Goal: Task Accomplishment & Management: Manage account settings

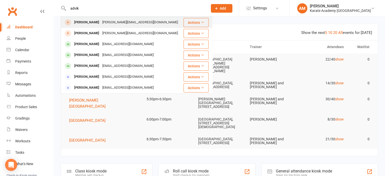
type input "advik"
click at [101, 21] on div "Advik Veerachamy" at bounding box center [87, 22] width 28 height 7
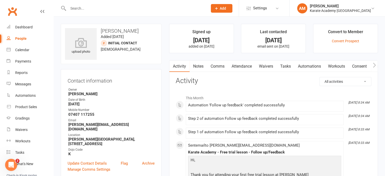
click at [139, 8] on input "text" at bounding box center [136, 8] width 138 height 7
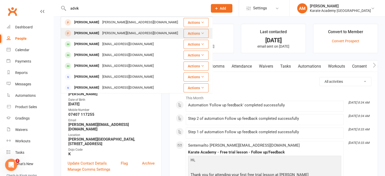
type input "advik"
click at [124, 34] on div "veerachamy@gmail.com" at bounding box center [140, 33] width 79 height 7
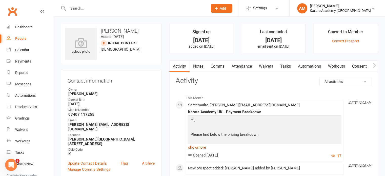
click at [202, 148] on link "show more" at bounding box center [264, 147] width 153 height 7
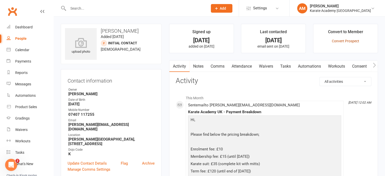
click at [341, 41] on link "Convert Prospect" at bounding box center [345, 41] width 27 height 4
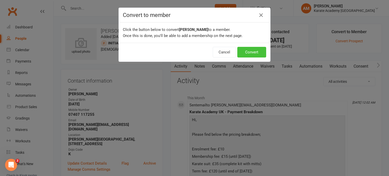
click at [246, 52] on button "Convert" at bounding box center [251, 52] width 29 height 11
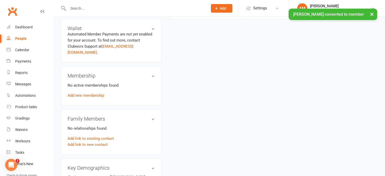
scroll to position [203, 0]
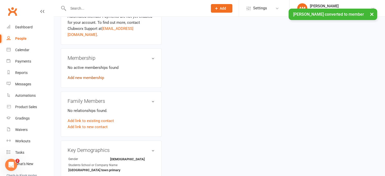
click at [96, 75] on link "Add new membership" at bounding box center [86, 77] width 36 height 5
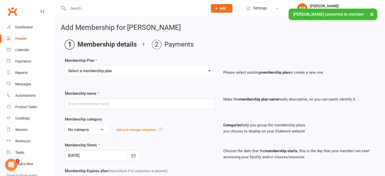
click at [152, 71] on select "Select a membership plan Create new Membership Plan Term Fee - 3 Months Term Fe…" at bounding box center [140, 71] width 150 height 10
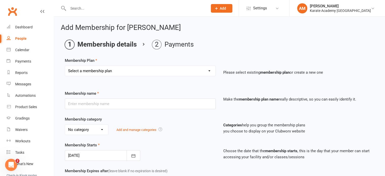
select select "3"
click at [65, 66] on select "Select a membership plan Create new Membership Plan Term Fee - 3 Months Term Fe…" at bounding box center [140, 71] width 150 height 10
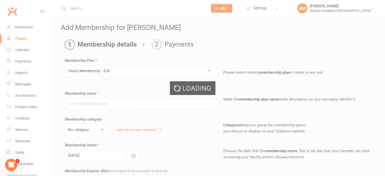
type input "Yearly Membership - £30"
select select "2"
type input "0"
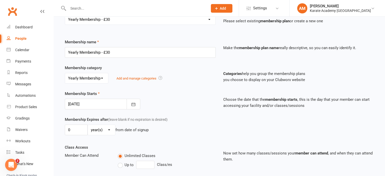
scroll to position [76, 0]
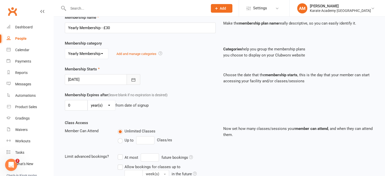
click at [137, 75] on button "button" at bounding box center [134, 79] width 14 height 11
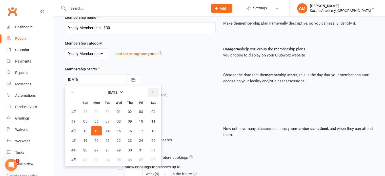
click at [154, 91] on button "button" at bounding box center [153, 92] width 11 height 9
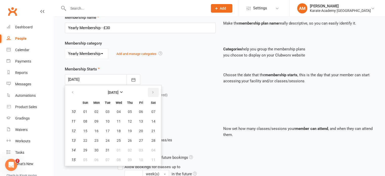
click at [154, 91] on button "button" at bounding box center [153, 92] width 11 height 9
click at [115, 111] on button "01" at bounding box center [118, 111] width 11 height 9
type input "[DATE]"
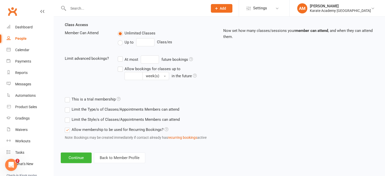
scroll to position [174, 0]
click at [82, 157] on button "Continue" at bounding box center [76, 157] width 31 height 11
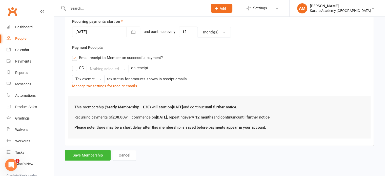
scroll to position [0, 0]
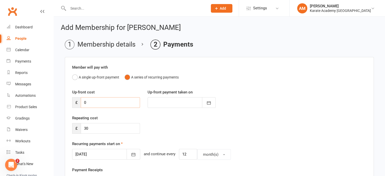
click at [96, 103] on input "0" at bounding box center [110, 102] width 59 height 11
type input "1"
type input "[DATE]"
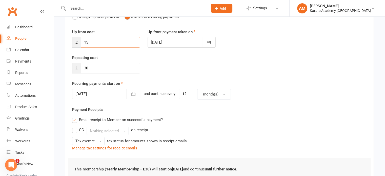
scroll to position [132, 0]
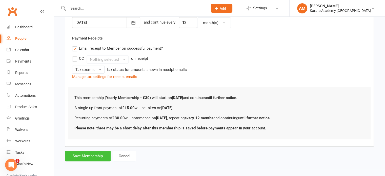
type input "15"
click at [89, 152] on button "Save Membership" at bounding box center [88, 156] width 46 height 11
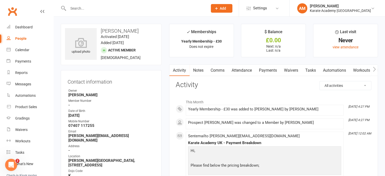
click at [194, 58] on main "✓ Memberships Yearly Membership - £30 Does not expire $ Balance £0.00 Next: n/a…" at bounding box center [273, 123] width 217 height 199
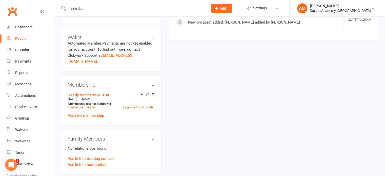
scroll to position [177, 0]
click at [90, 113] on link "Add new membership" at bounding box center [86, 115] width 36 height 5
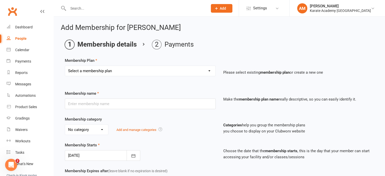
click at [149, 70] on select "Select a membership plan Create new Membership Plan Term Fee - 3 Months Term Fe…" at bounding box center [140, 71] width 150 height 10
select select "1"
click at [65, 66] on select "Select a membership plan Create new Membership Plan Term Fee - 3 Months Term Fe…" at bounding box center [140, 71] width 150 height 10
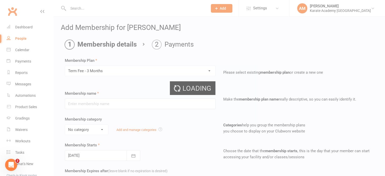
type input "Term Fee - 3 Months"
select select "0"
select select "2"
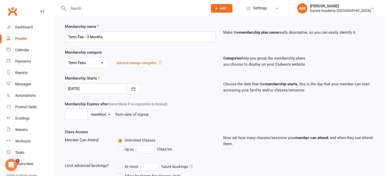
scroll to position [76, 0]
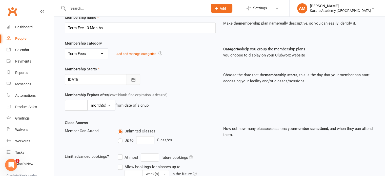
click at [136, 80] on icon "button" at bounding box center [133, 79] width 5 height 5
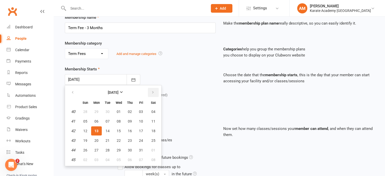
click at [156, 91] on button "button" at bounding box center [153, 92] width 11 height 9
click at [74, 90] on button "button" at bounding box center [73, 92] width 11 height 9
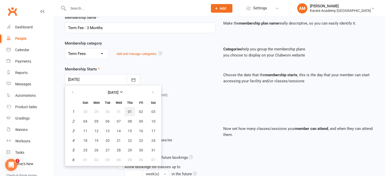
click at [128, 110] on span "01" at bounding box center [130, 112] width 4 height 4
type input "[DATE]"
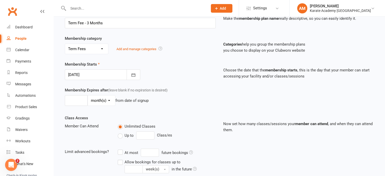
scroll to position [174, 0]
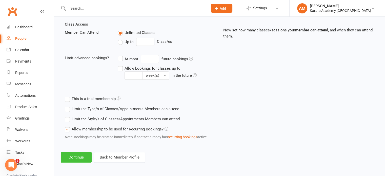
click at [75, 159] on button "Continue" at bounding box center [76, 157] width 31 height 11
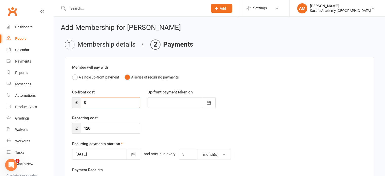
click at [99, 101] on input "0" at bounding box center [110, 102] width 59 height 11
type input "1"
type input "[DATE]"
type input "130"
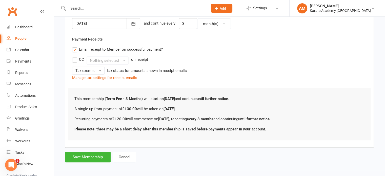
scroll to position [132, 0]
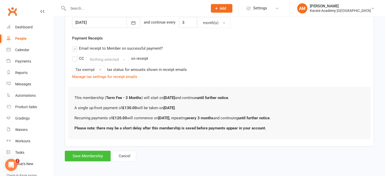
click at [93, 157] on button "Save Membership" at bounding box center [88, 156] width 46 height 11
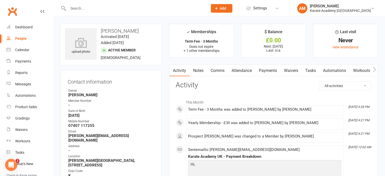
click at [132, 8] on input "text" at bounding box center [136, 8] width 138 height 7
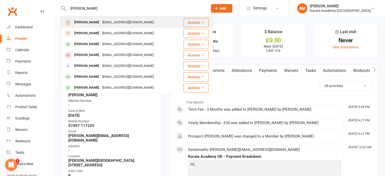
type input "jangra"
click at [126, 18] on div "Jiana Jangra nkumarkk@gmail.com" at bounding box center [119, 22] width 116 height 10
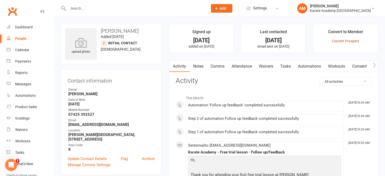
click at [342, 41] on link "Convert Prospect" at bounding box center [345, 41] width 27 height 4
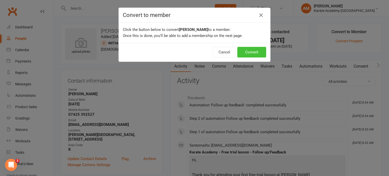
click at [258, 49] on button "Convert" at bounding box center [251, 52] width 29 height 11
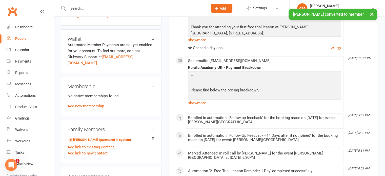
scroll to position [171, 0]
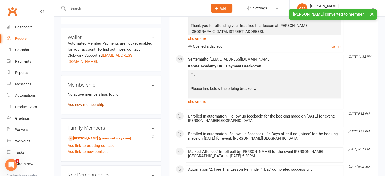
click at [97, 102] on link "Add new membership" at bounding box center [86, 104] width 36 height 5
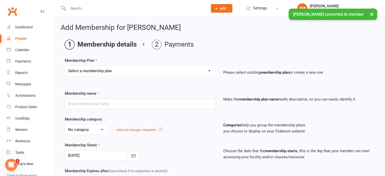
click at [155, 72] on select "Select a membership plan Create new Membership Plan Term Fee - 3 Months Term Fe…" at bounding box center [140, 71] width 150 height 10
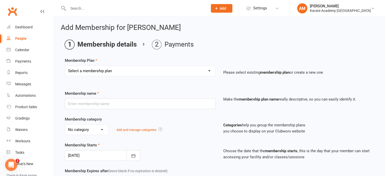
select select "3"
click at [65, 66] on select "Select a membership plan Create new Membership Plan Term Fee - 3 Months Term Fe…" at bounding box center [140, 71] width 150 height 10
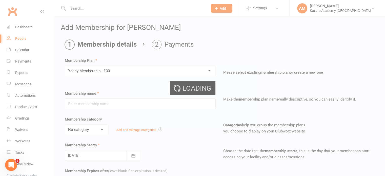
type input "Yearly Membership - £30"
select select "2"
type input "0"
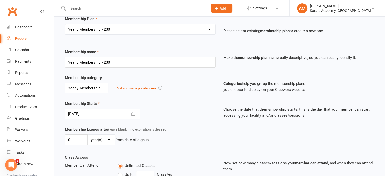
scroll to position [76, 0]
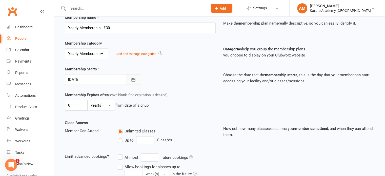
click at [134, 80] on icon "button" at bounding box center [133, 79] width 5 height 5
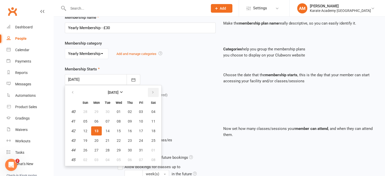
click at [153, 90] on button "button" at bounding box center [153, 92] width 11 height 9
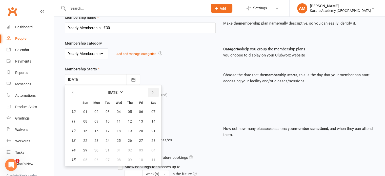
click at [153, 90] on button "button" at bounding box center [153, 92] width 11 height 9
click at [117, 110] on span "01" at bounding box center [119, 112] width 4 height 4
type input "[DATE]"
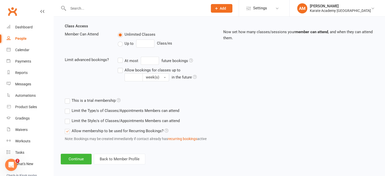
scroll to position [174, 0]
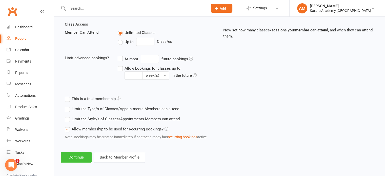
click at [73, 157] on button "Continue" at bounding box center [76, 157] width 31 height 11
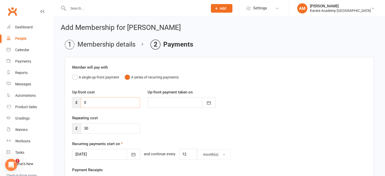
click at [99, 104] on input "0" at bounding box center [110, 102] width 59 height 11
type input "1"
type input "[DATE]"
type input "15"
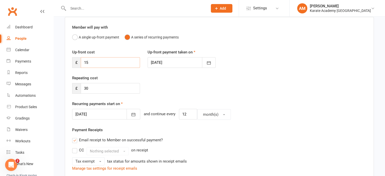
scroll to position [132, 0]
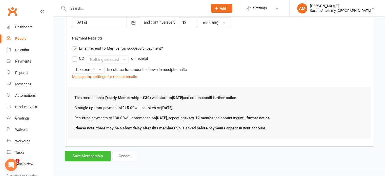
click at [91, 154] on button "Save Membership" at bounding box center [88, 156] width 46 height 11
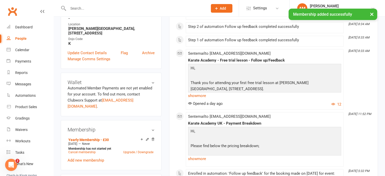
scroll to position [152, 0]
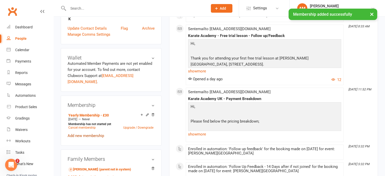
click at [94, 133] on link "Add new membership" at bounding box center [86, 135] width 36 height 5
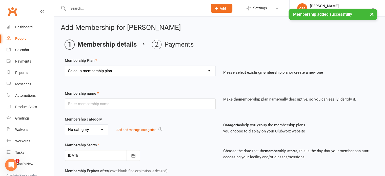
click at [130, 71] on select "Select a membership plan Create new Membership Plan Term Fee - 3 Months Term Fe…" at bounding box center [140, 71] width 150 height 10
select select "1"
click at [65, 66] on select "Select a membership plan Create new Membership Plan Term Fee - 3 Months Term Fe…" at bounding box center [140, 71] width 150 height 10
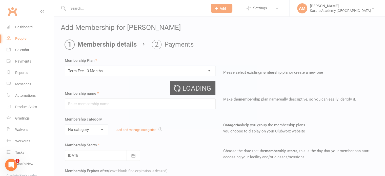
type input "Term Fee - 3 Months"
select select "0"
select select "2"
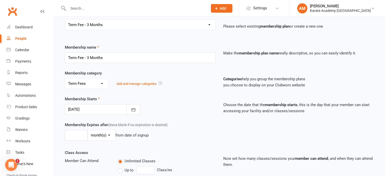
scroll to position [76, 0]
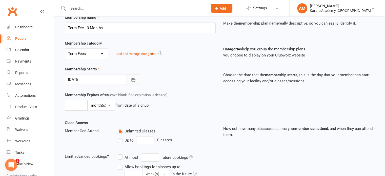
click at [132, 79] on icon "button" at bounding box center [133, 79] width 5 height 5
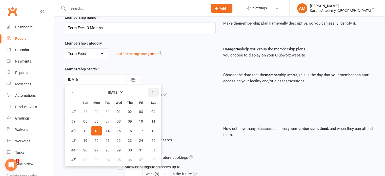
click at [152, 89] on button "button" at bounding box center [153, 92] width 11 height 9
click at [128, 110] on span "01" at bounding box center [130, 112] width 4 height 4
type input "[DATE]"
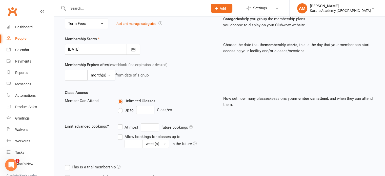
scroll to position [174, 0]
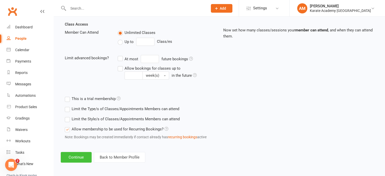
click at [83, 154] on button "Continue" at bounding box center [76, 157] width 31 height 11
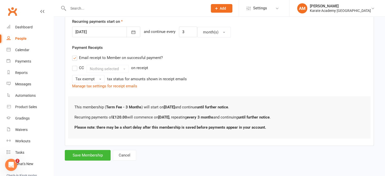
scroll to position [0, 0]
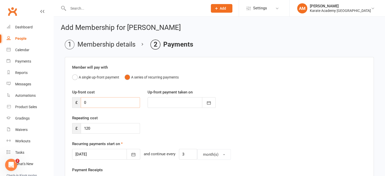
click at [95, 103] on input "0" at bounding box center [110, 102] width 59 height 11
type input "1"
type input "[DATE]"
type input "130"
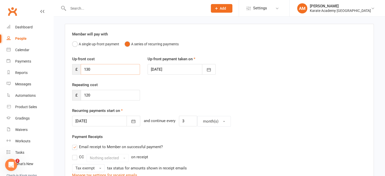
scroll to position [132, 0]
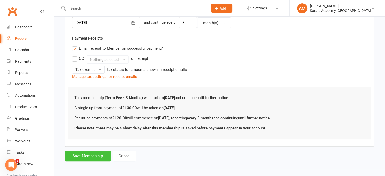
click at [96, 154] on button "Save Membership" at bounding box center [88, 156] width 46 height 11
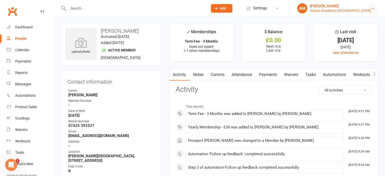
click at [374, 7] on icon at bounding box center [373, 8] width 4 height 4
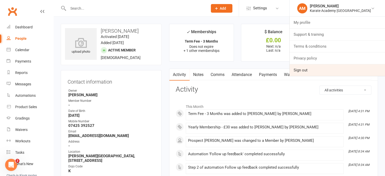
click at [318, 70] on link "Sign out" at bounding box center [337, 70] width 95 height 12
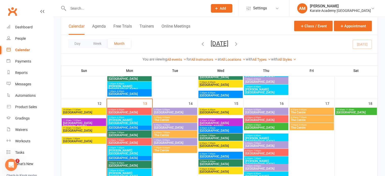
scroll to position [152, 0]
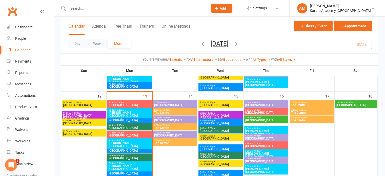
click at [123, 142] on span "Kingsley Academy" at bounding box center [129, 145] width 42 height 6
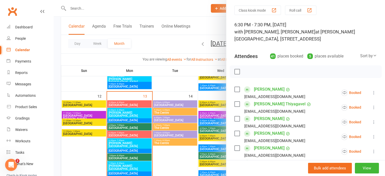
scroll to position [0, 0]
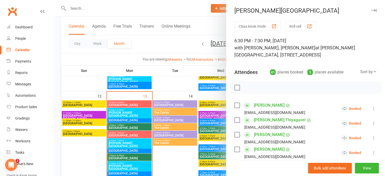
click at [363, 70] on div "Sort by" at bounding box center [368, 72] width 17 height 7
click at [348, 90] on link "First name" at bounding box center [352, 93] width 50 height 10
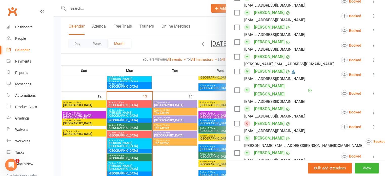
scroll to position [456, 0]
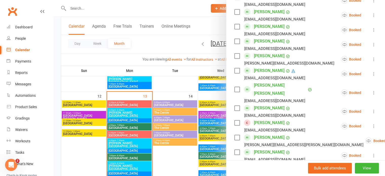
click at [372, 124] on icon at bounding box center [374, 126] width 5 height 5
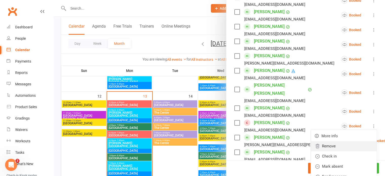
click at [339, 141] on link "Remove" at bounding box center [344, 146] width 66 height 10
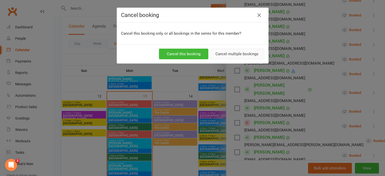
click at [242, 56] on button "Cancel multiple bookings" at bounding box center [237, 54] width 55 height 11
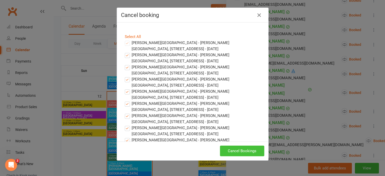
click at [235, 151] on button "Cancel Bookings" at bounding box center [242, 151] width 44 height 11
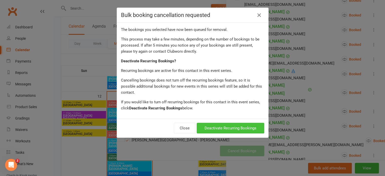
click at [244, 124] on button "Deactivate Recurring Bookings" at bounding box center [231, 128] width 68 height 11
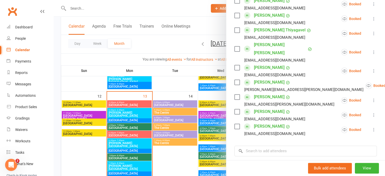
scroll to position [608, 0]
click at [301, 145] on input "search" at bounding box center [306, 150] width 143 height 11
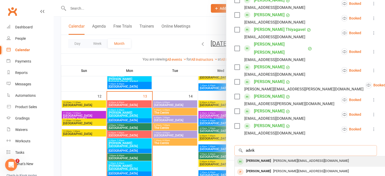
type input "advik"
click at [286, 159] on span "veerachamy@gmail.com" at bounding box center [311, 161] width 76 height 4
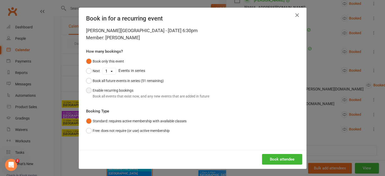
click at [114, 90] on button "Enable recurring bookings Book all events that exist now, and any new events th…" at bounding box center [147, 93] width 123 height 15
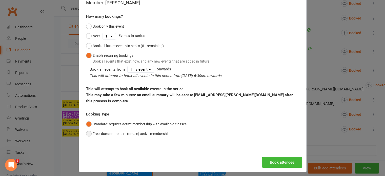
scroll to position [38, 0]
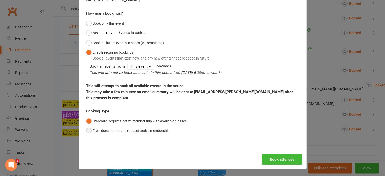
click at [127, 129] on button "Free: does not require (or use) active membership" at bounding box center [128, 131] width 84 height 10
click at [284, 157] on button "Book attendee" at bounding box center [282, 159] width 40 height 11
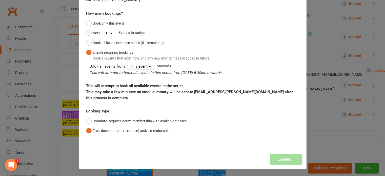
scroll to position [593, 0]
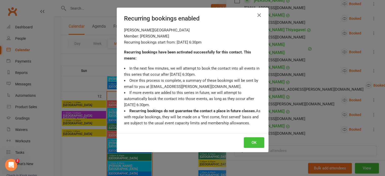
click at [250, 142] on button "OK" at bounding box center [254, 142] width 21 height 11
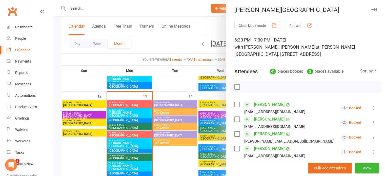
scroll to position [0, 0]
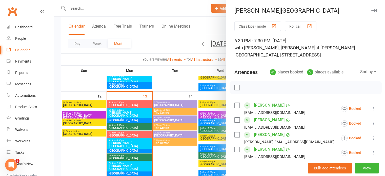
click at [372, 9] on icon "button" at bounding box center [374, 10] width 5 height 3
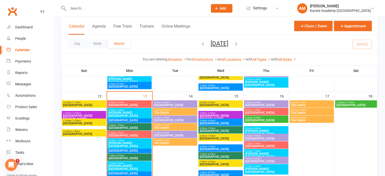
click at [262, 152] on span "Kingsley Academy" at bounding box center [266, 155] width 42 height 6
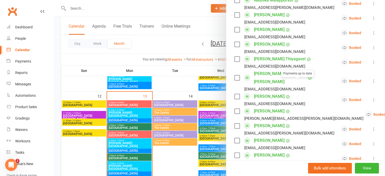
scroll to position [506, 0]
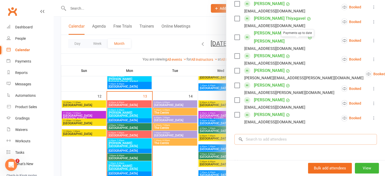
click at [284, 141] on input "search" at bounding box center [306, 139] width 143 height 11
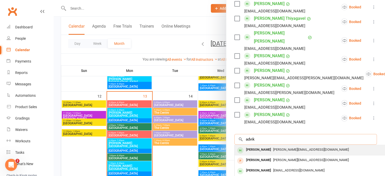
type input "advik"
click at [282, 149] on span "veerachamy@gmail.com" at bounding box center [311, 150] width 76 height 4
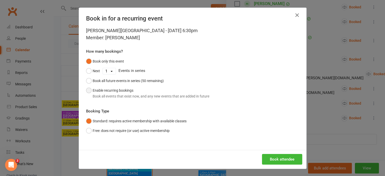
drag, startPoint x: 117, startPoint y: 94, endPoint x: 118, endPoint y: 96, distance: 2.6
click at [117, 94] on div "Book all events that exist now, and any new events that are added in future" at bounding box center [151, 96] width 117 height 6
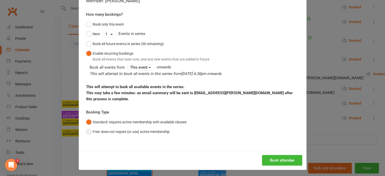
scroll to position [38, 0]
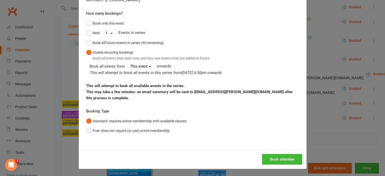
click at [131, 129] on button "Free: does not require (or use) active membership" at bounding box center [128, 131] width 84 height 10
click at [280, 160] on button "Book attendee" at bounding box center [282, 159] width 40 height 11
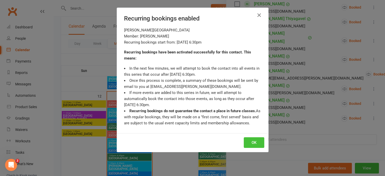
click at [250, 145] on button "OK" at bounding box center [254, 142] width 21 height 11
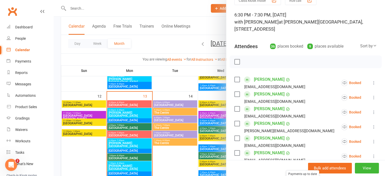
scroll to position [0, 0]
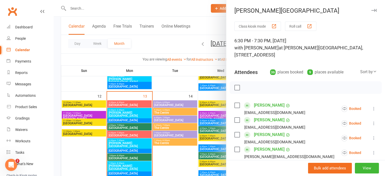
click at [372, 9] on icon "button" at bounding box center [374, 10] width 5 height 3
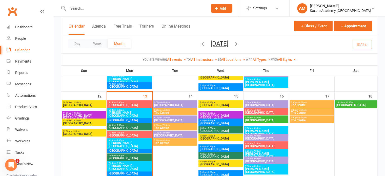
click at [137, 112] on span "Kingsley Academy" at bounding box center [129, 114] width 42 height 6
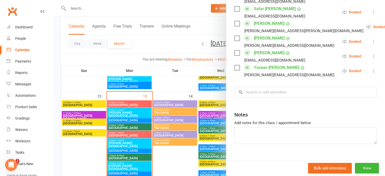
scroll to position [481, 0]
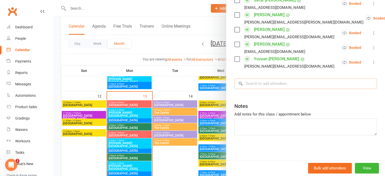
click at [276, 85] on input "search" at bounding box center [306, 83] width 143 height 11
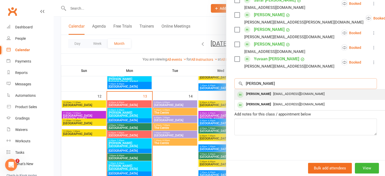
type input "jangra"
click at [273, 92] on span "[EMAIL_ADDRESS][DOMAIN_NAME]" at bounding box center [298, 94] width 51 height 4
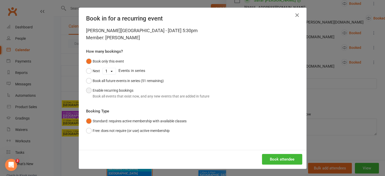
click at [141, 97] on div "Book all events that exist now, and any new events that are added in future" at bounding box center [151, 96] width 117 height 6
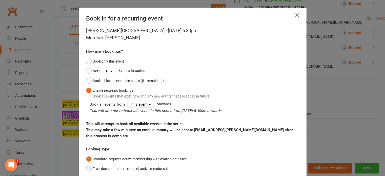
click at [148, 167] on button "Free: does not require (or use) active membership" at bounding box center [128, 169] width 84 height 10
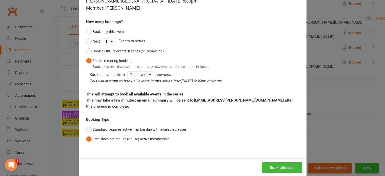
scroll to position [38, 0]
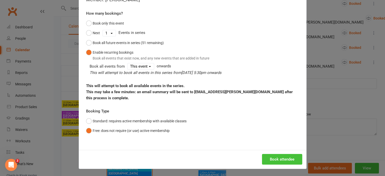
click at [281, 157] on button "Book attendee" at bounding box center [282, 159] width 40 height 11
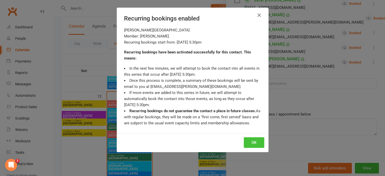
scroll to position [495, 0]
click at [254, 142] on button "OK" at bounding box center [254, 142] width 21 height 11
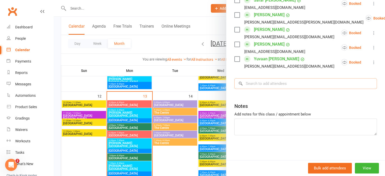
click at [277, 82] on input "search" at bounding box center [306, 83] width 143 height 11
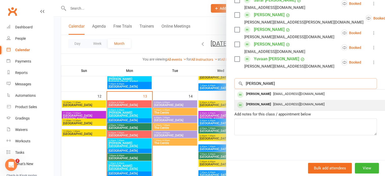
type input "jangra"
click at [266, 104] on div "[PERSON_NAME]" at bounding box center [258, 104] width 29 height 7
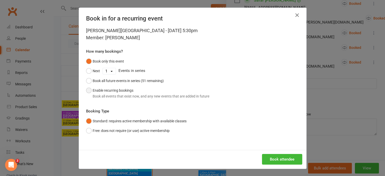
click at [104, 92] on button "Enable recurring bookings Book all events that exist now, and any new events th…" at bounding box center [147, 93] width 123 height 15
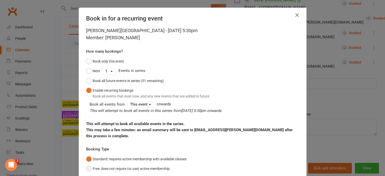
click at [130, 167] on button "Free: does not require (or use) active membership" at bounding box center [128, 169] width 84 height 10
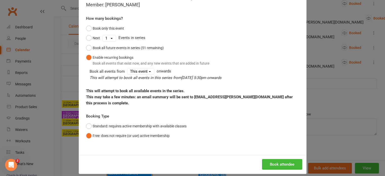
scroll to position [38, 0]
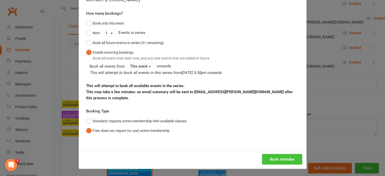
click at [284, 155] on button "Book attendee" at bounding box center [282, 159] width 40 height 11
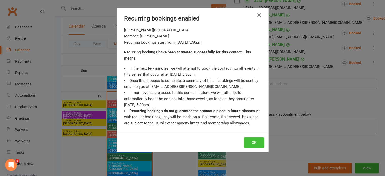
click at [250, 143] on button "OK" at bounding box center [254, 142] width 21 height 11
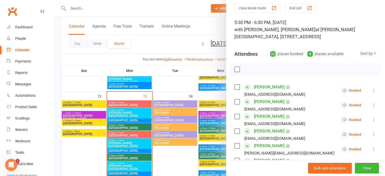
scroll to position [0, 0]
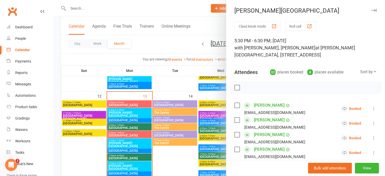
click at [371, 10] on button "button" at bounding box center [374, 10] width 6 height 6
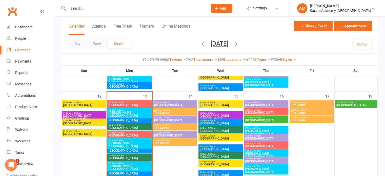
click at [259, 128] on span "- 6:30pm" at bounding box center [257, 128] width 8 height 2
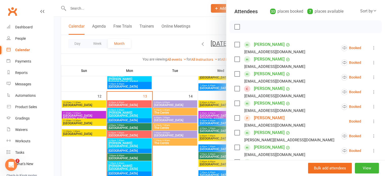
scroll to position [101, 0]
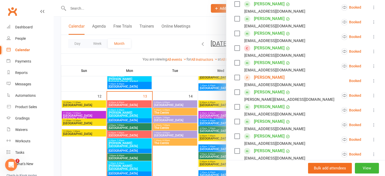
click at [372, 49] on icon at bounding box center [374, 51] width 5 height 5
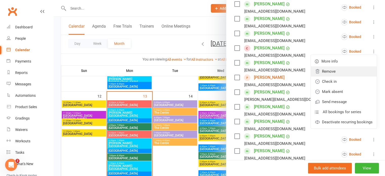
click at [340, 71] on link "Remove" at bounding box center [344, 71] width 66 height 10
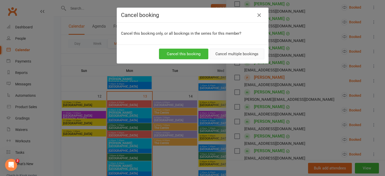
click at [238, 51] on button "Cancel multiple bookings" at bounding box center [237, 54] width 55 height 11
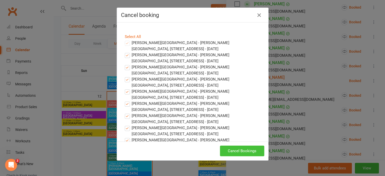
click at [236, 151] on button "Cancel Bookings" at bounding box center [242, 151] width 44 height 11
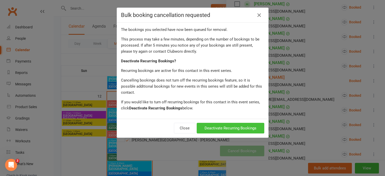
click at [228, 123] on button "Deactivate Recurring Bookings" at bounding box center [231, 128] width 68 height 11
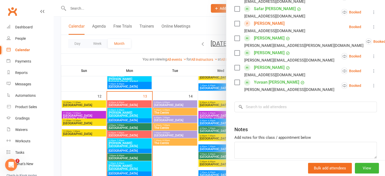
scroll to position [506, 0]
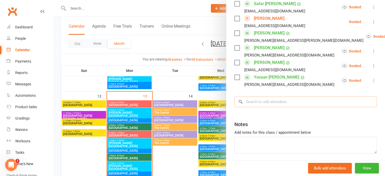
click at [288, 102] on input "search" at bounding box center [306, 101] width 143 height 11
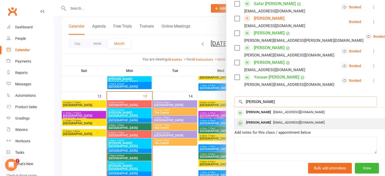
type input "jangra"
click at [281, 122] on span "[EMAIL_ADDRESS][DOMAIN_NAME]" at bounding box center [298, 123] width 51 height 4
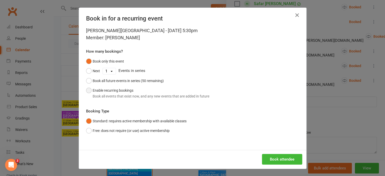
click at [112, 92] on button "Enable recurring bookings Book all events that exist now, and any new events th…" at bounding box center [147, 93] width 123 height 15
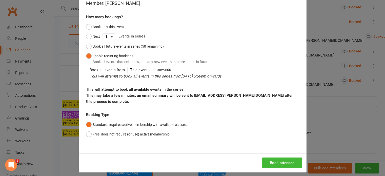
scroll to position [38, 0]
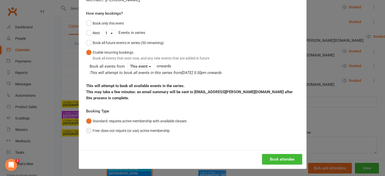
click at [142, 129] on button "Free: does not require (or use) active membership" at bounding box center [128, 131] width 84 height 10
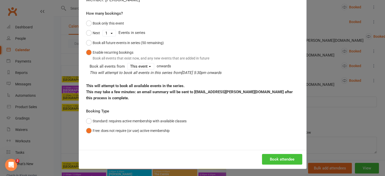
scroll to position [492, 0]
click at [277, 159] on button "Book attendee" at bounding box center [282, 159] width 40 height 11
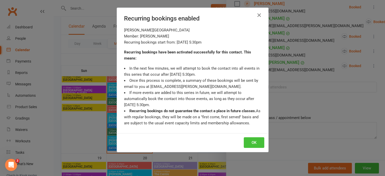
click at [250, 139] on button "OK" at bounding box center [254, 142] width 21 height 11
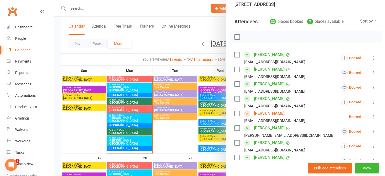
scroll to position [0, 0]
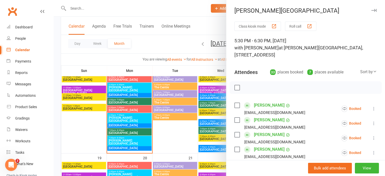
click at [372, 11] on icon "button" at bounding box center [374, 10] width 5 height 3
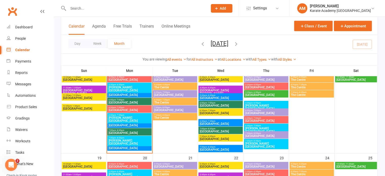
click at [135, 85] on span "5:30pm - 6:30pm" at bounding box center [129, 85] width 42 height 2
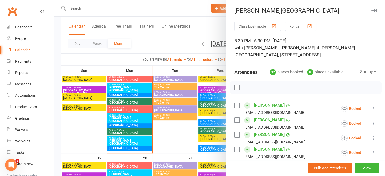
click at [372, 10] on icon "button" at bounding box center [374, 10] width 5 height 3
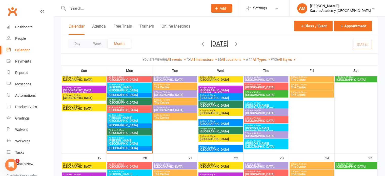
click at [263, 105] on span "Kingsley Academy" at bounding box center [266, 107] width 42 height 6
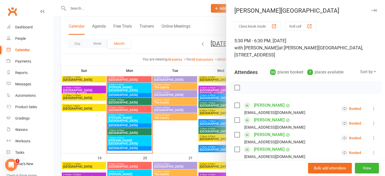
click at [372, 10] on icon "button" at bounding box center [374, 10] width 5 height 3
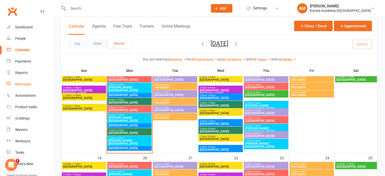
click at [26, 84] on div "Messages" at bounding box center [23, 84] width 16 height 4
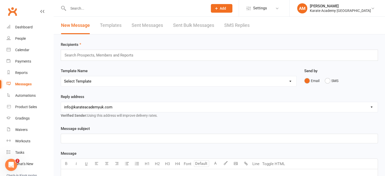
click at [116, 25] on link "Templates" at bounding box center [111, 25] width 22 height 17
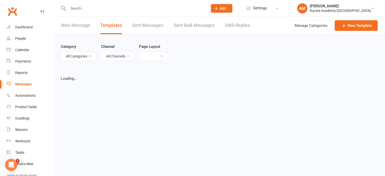
select select "list"
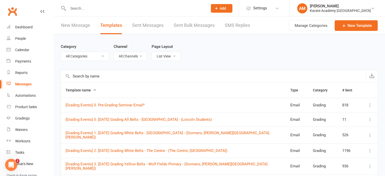
click at [84, 26] on link "New Message" at bounding box center [75, 25] width 29 height 17
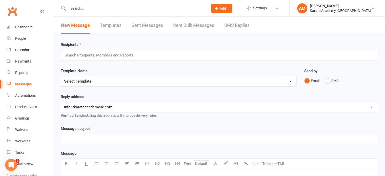
click at [112, 55] on input "text" at bounding box center [101, 55] width 74 height 7
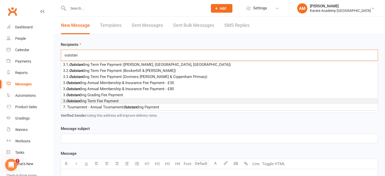
type input "outstan"
click at [118, 101] on span "3. Outstan ding Term Fee Payment" at bounding box center [91, 101] width 56 height 5
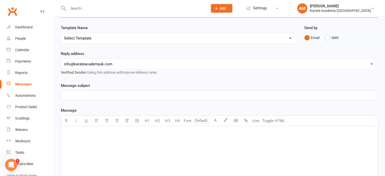
scroll to position [51, 0]
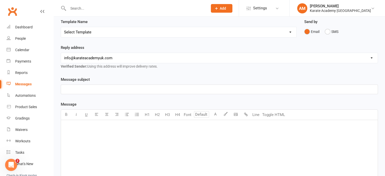
click at [111, 32] on select "Select Template [Email] Cippenham School - Price Breakdown [Email] Claycots Pri…" at bounding box center [179, 32] width 236 height 10
select select "54"
click at [61, 27] on select "Select Template [Email] Cippenham School - Price Breakdown [Email] Claycots Pri…" at bounding box center [179, 32] width 236 height 10
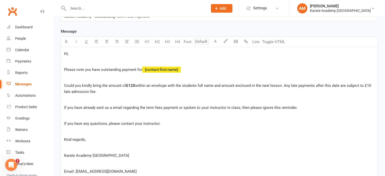
scroll to position [127, 0]
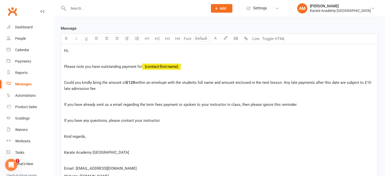
click at [83, 74] on p at bounding box center [219, 74] width 311 height 6
click at [73, 95] on p at bounding box center [219, 96] width 311 height 6
click at [78, 115] on div "Hi, Please note you have outstanding payment for ﻿ {contact-first-name} Could y…" at bounding box center [219, 121] width 317 height 155
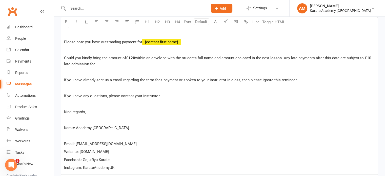
scroll to position [152, 0]
click at [76, 102] on p at bounding box center [219, 103] width 311 height 6
click at [77, 113] on div "Hi, Please note you have outstanding payment for ﻿ {contact-first-name} Could y…" at bounding box center [219, 96] width 317 height 155
click at [76, 132] on p at bounding box center [219, 135] width 311 height 6
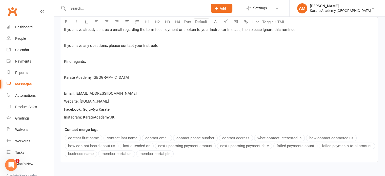
scroll to position [228, 0]
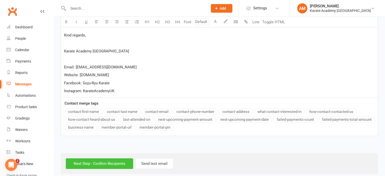
click at [93, 161] on input "Next Step - Confirm Recipients" at bounding box center [99, 163] width 67 height 11
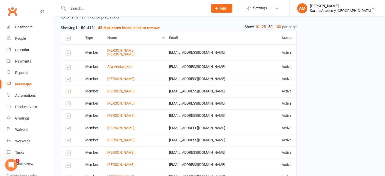
scroll to position [253, 0]
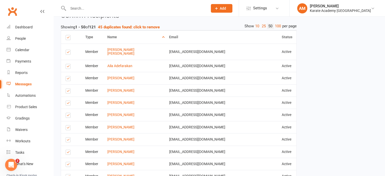
click at [66, 79] on label at bounding box center [69, 79] width 7 height 0
click at [66, 76] on input "checkbox" at bounding box center [67, 76] width 3 height 0
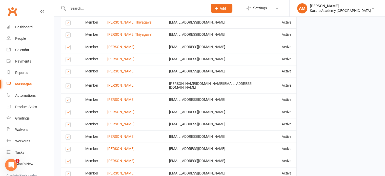
scroll to position [481, 0]
click at [69, 125] on label at bounding box center [69, 125] width 7 height 0
click at [69, 122] on input "checkbox" at bounding box center [67, 122] width 3 height 0
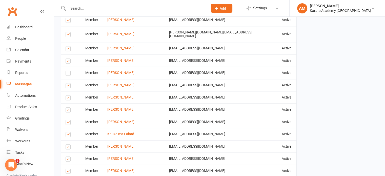
scroll to position [532, 0]
click at [69, 123] on label at bounding box center [69, 123] width 7 height 0
click at [69, 120] on input "checkbox" at bounding box center [67, 120] width 3 height 0
click at [68, 135] on label at bounding box center [69, 135] width 7 height 0
click at [68, 132] on input "checkbox" at bounding box center [67, 132] width 3 height 0
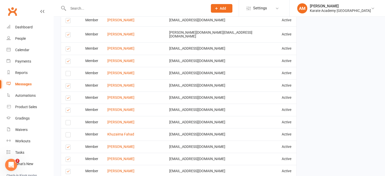
click at [68, 148] on label at bounding box center [69, 148] width 7 height 0
click at [68, 145] on input "checkbox" at bounding box center [67, 145] width 3 height 0
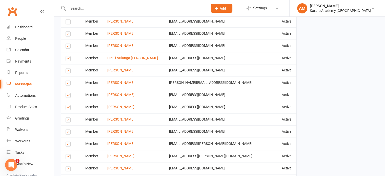
scroll to position [658, 0]
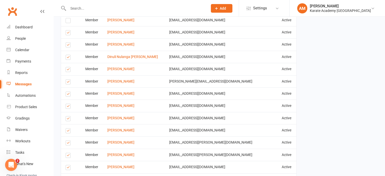
click at [68, 119] on label at bounding box center [69, 119] width 7 height 0
click at [68, 116] on input "checkbox" at bounding box center [67, 116] width 3 height 0
click at [68, 131] on label at bounding box center [69, 131] width 7 height 0
click at [68, 128] on input "checkbox" at bounding box center [67, 128] width 3 height 0
click at [68, 131] on label at bounding box center [69, 131] width 7 height 0
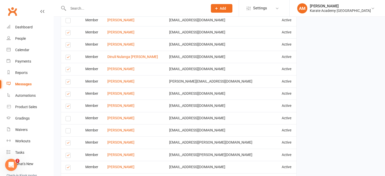
click at [68, 128] on input "checkbox" at bounding box center [67, 128] width 3 height 0
click at [69, 119] on label at bounding box center [69, 119] width 7 height 0
click at [69, 116] on input "checkbox" at bounding box center [67, 116] width 3 height 0
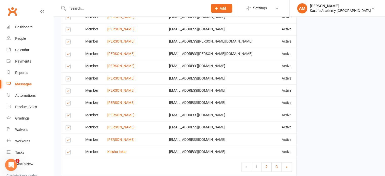
scroll to position [760, 0]
click at [266, 164] on span "2" at bounding box center [267, 166] width 2 height 5
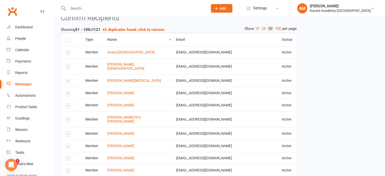
scroll to position [228, 0]
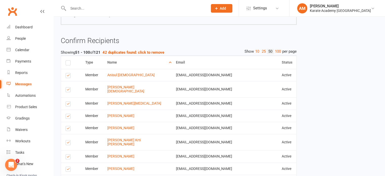
click at [69, 76] on label at bounding box center [69, 76] width 7 height 0
click at [69, 73] on input "checkbox" at bounding box center [67, 73] width 3 height 0
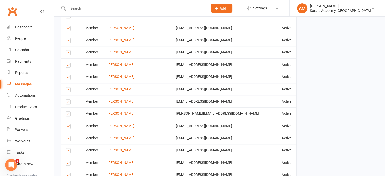
scroll to position [431, 0]
click at [68, 77] on label at bounding box center [69, 77] width 7 height 0
click at [68, 74] on input "checkbox" at bounding box center [67, 74] width 3 height 0
click at [67, 90] on label at bounding box center [69, 90] width 7 height 0
click at [67, 87] on input "checkbox" at bounding box center [67, 87] width 3 height 0
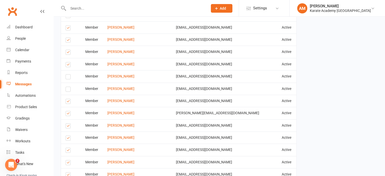
click at [69, 102] on label at bounding box center [69, 102] width 7 height 0
click at [69, 99] on input "checkbox" at bounding box center [67, 99] width 3 height 0
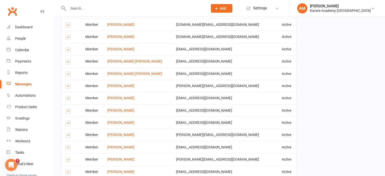
scroll to position [658, 0]
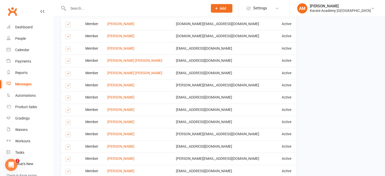
click at [68, 86] on label at bounding box center [69, 86] width 7 height 0
click at [68, 83] on input "checkbox" at bounding box center [67, 83] width 3 height 0
click at [68, 99] on label at bounding box center [69, 99] width 7 height 0
click at [68, 95] on input "checkbox" at bounding box center [67, 95] width 3 height 0
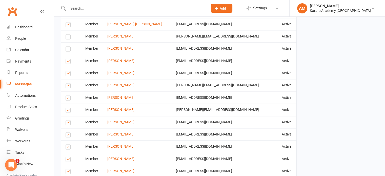
scroll to position [709, 0]
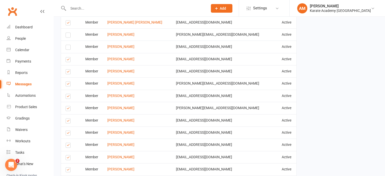
click at [67, 97] on label at bounding box center [69, 97] width 7 height 0
click at [67, 94] on input "checkbox" at bounding box center [67, 94] width 3 height 0
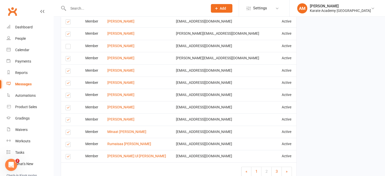
scroll to position [760, 0]
click at [66, 157] on label at bounding box center [69, 157] width 7 height 0
click at [66, 153] on input "checkbox" at bounding box center [67, 153] width 3 height 0
click at [276, 168] on span "3" at bounding box center [277, 170] width 2 height 5
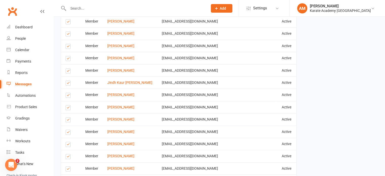
scroll to position [304, 0]
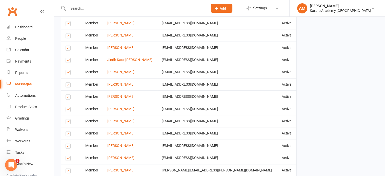
click at [69, 49] on label at bounding box center [69, 49] width 7 height 0
click at [69, 46] on input "checkbox" at bounding box center [67, 46] width 3 height 0
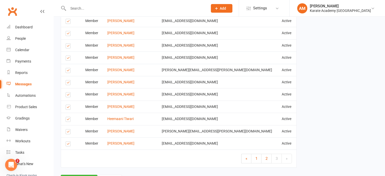
scroll to position [406, 0]
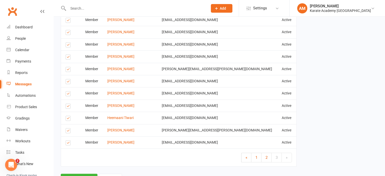
click at [68, 82] on label at bounding box center [69, 82] width 7 height 0
click at [68, 79] on input "checkbox" at bounding box center [67, 79] width 3 height 0
drag, startPoint x: 67, startPoint y: 129, endPoint x: 75, endPoint y: 132, distance: 7.9
click at [67, 131] on label at bounding box center [69, 131] width 7 height 0
click at [67, 128] on input "checkbox" at bounding box center [67, 128] width 3 height 0
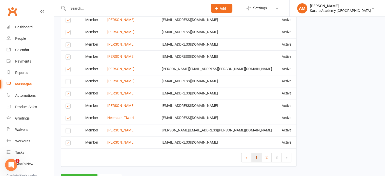
click at [254, 156] on link "1" at bounding box center [256, 157] width 10 height 9
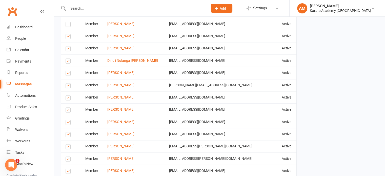
scroll to position [654, 0]
click at [69, 111] on label at bounding box center [69, 111] width 7 height 0
click at [69, 108] on input "checkbox" at bounding box center [67, 108] width 3 height 0
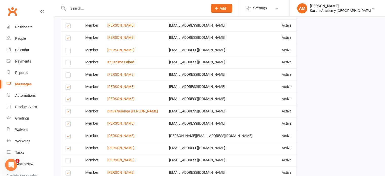
scroll to position [604, 0]
click at [68, 125] on label at bounding box center [69, 125] width 7 height 0
click at [68, 122] on input "checkbox" at bounding box center [67, 122] width 3 height 0
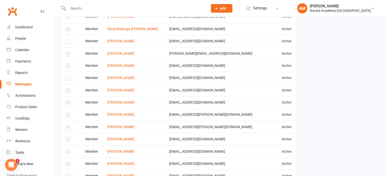
scroll to position [781, 0]
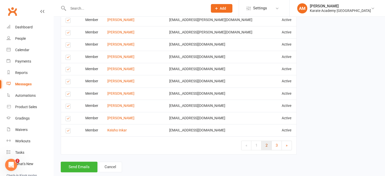
click at [268, 141] on link "2" at bounding box center [267, 145] width 10 height 9
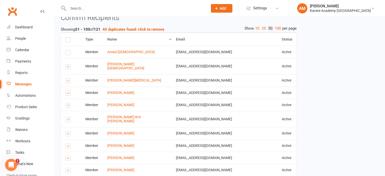
scroll to position [275, 0]
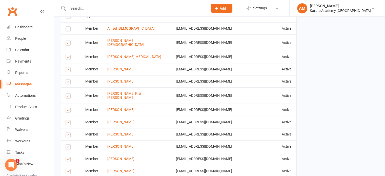
click at [70, 70] on label at bounding box center [69, 70] width 7 height 0
click at [69, 67] on input "checkbox" at bounding box center [67, 67] width 3 height 0
click at [69, 83] on label at bounding box center [69, 83] width 7 height 0
click at [69, 80] on input "checkbox" at bounding box center [67, 80] width 3 height 0
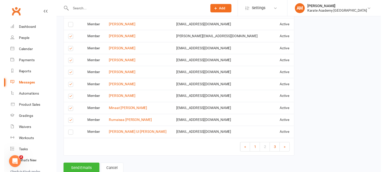
scroll to position [781, 0]
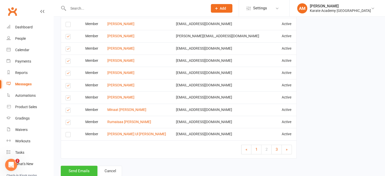
click at [81, 166] on button "Send Emails" at bounding box center [79, 171] width 37 height 11
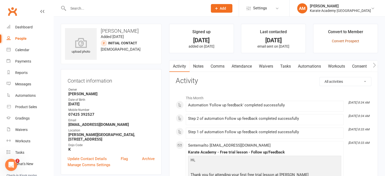
click at [345, 41] on link "Convert Prospect" at bounding box center [345, 41] width 27 height 4
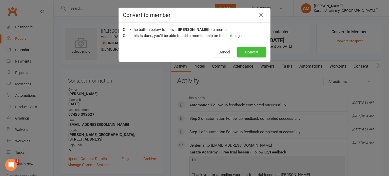
click at [256, 50] on button "Convert" at bounding box center [251, 52] width 29 height 11
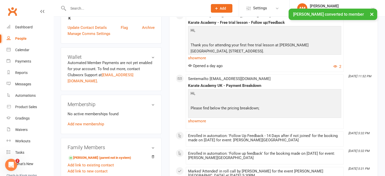
scroll to position [152, 0]
click at [90, 122] on link "Add new membership" at bounding box center [86, 124] width 36 height 5
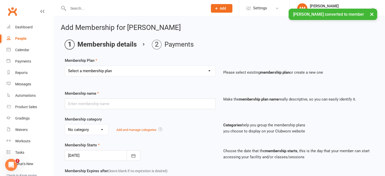
click at [115, 70] on select "Select a membership plan Create new Membership Plan Term Fee - 3 Months Term Fe…" at bounding box center [140, 71] width 150 height 10
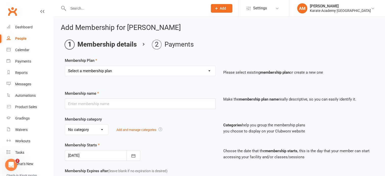
select select "3"
click at [65, 66] on select "Select a membership plan Create new Membership Plan Term Fee - 3 Months Term Fe…" at bounding box center [140, 71] width 150 height 10
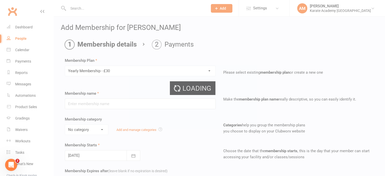
type input "Yearly Membership - £30"
select select "2"
type input "0"
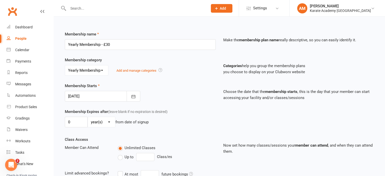
scroll to position [76, 0]
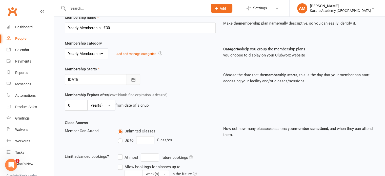
click at [133, 77] on icon "button" at bounding box center [133, 79] width 5 height 5
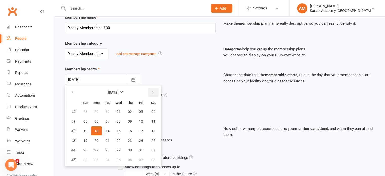
click at [154, 90] on button "button" at bounding box center [153, 92] width 11 height 9
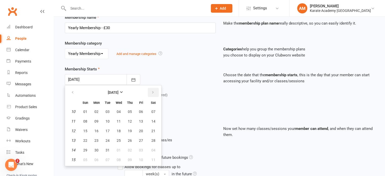
click at [154, 90] on button "button" at bounding box center [153, 92] width 11 height 9
click at [120, 110] on button "01" at bounding box center [118, 111] width 11 height 9
type input "[DATE]"
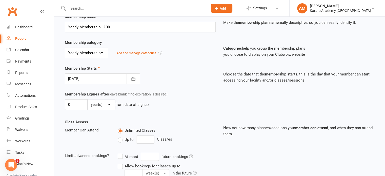
scroll to position [174, 0]
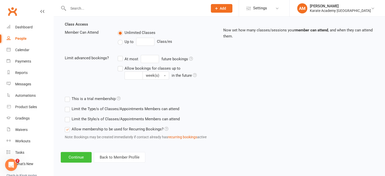
click at [72, 156] on button "Continue" at bounding box center [76, 157] width 31 height 11
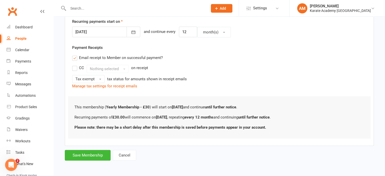
scroll to position [0, 0]
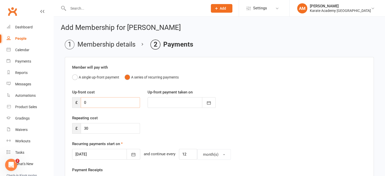
click at [104, 100] on input "0" at bounding box center [110, 102] width 59 height 11
type input "1"
type input "[DATE]"
type input "15"
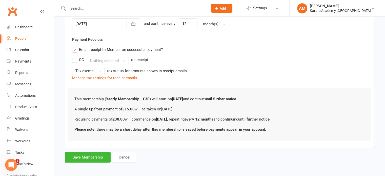
scroll to position [132, 0]
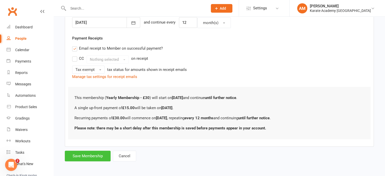
click at [96, 157] on button "Save Membership" at bounding box center [88, 156] width 46 height 11
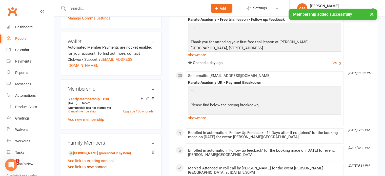
scroll to position [203, 0]
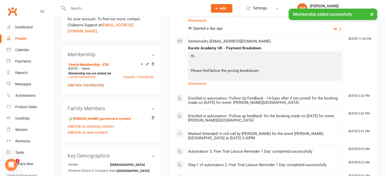
click at [93, 83] on link "Add new membership" at bounding box center [86, 85] width 36 height 5
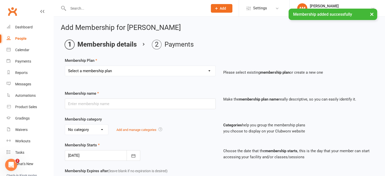
click at [120, 71] on select "Select a membership plan Create new Membership Plan Term Fee - 3 Months Term Fe…" at bounding box center [140, 71] width 150 height 10
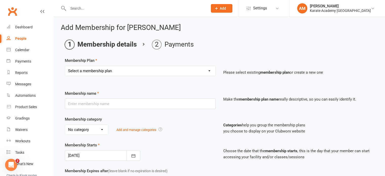
select select "1"
click at [65, 66] on select "Select a membership plan Create new Membership Plan Term Fee - 3 Months Term Fe…" at bounding box center [140, 71] width 150 height 10
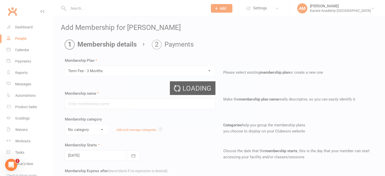
type input "Term Fee - 3 Months"
select select "0"
select select "2"
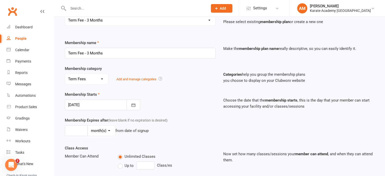
scroll to position [76, 0]
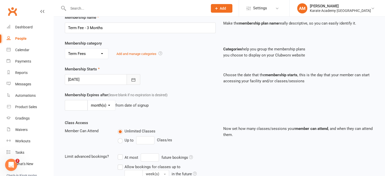
click at [138, 79] on button "button" at bounding box center [134, 79] width 14 height 11
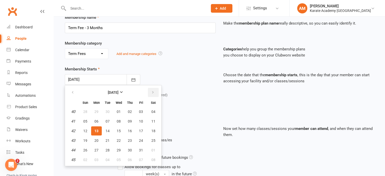
click at [155, 89] on button "button" at bounding box center [153, 92] width 11 height 9
click at [128, 110] on span "01" at bounding box center [130, 112] width 4 height 4
type input "[DATE]"
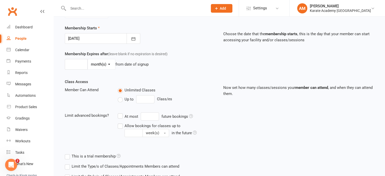
scroll to position [174, 0]
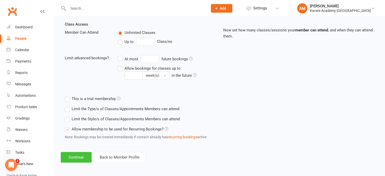
click at [74, 157] on button "Continue" at bounding box center [76, 157] width 31 height 11
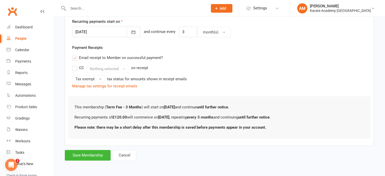
scroll to position [0, 0]
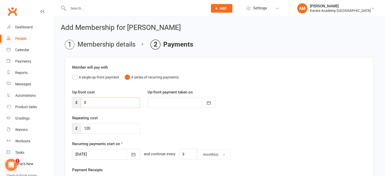
click at [95, 100] on input "0" at bounding box center [110, 102] width 59 height 11
type input "1"
type input "[DATE]"
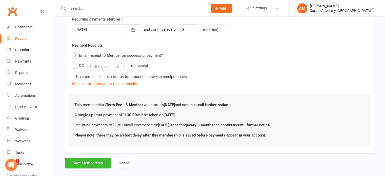
scroll to position [132, 0]
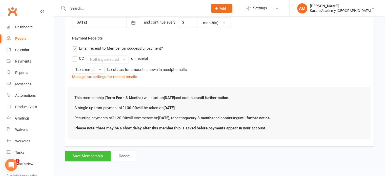
type input "130"
click at [93, 154] on button "Save Membership" at bounding box center [88, 156] width 46 height 11
